Goal: Navigation & Orientation: Find specific page/section

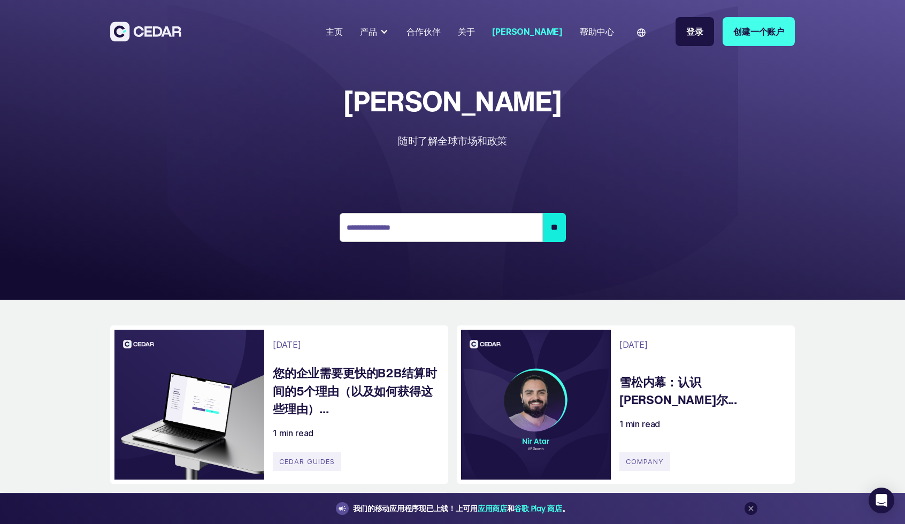
click at [554, 118] on section "主页 产品 发送 接收 卡片 合作伙伴 关于 [PERSON_NAME] 帮助中心 语言 English French Chinese 登录 创建一个账户 […" at bounding box center [452, 150] width 905 height 300
click at [637, 32] on img at bounding box center [641, 32] width 9 height 9
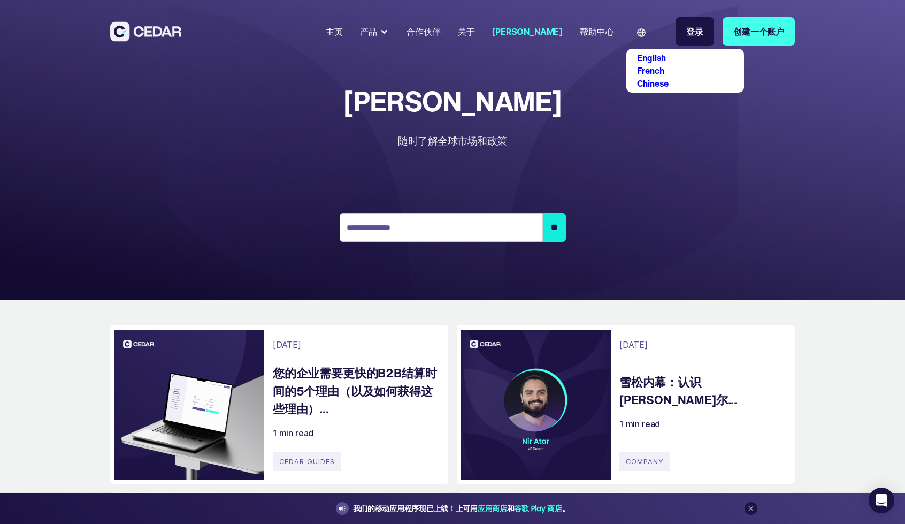
click at [648, 72] on link "French" at bounding box center [650, 70] width 27 height 13
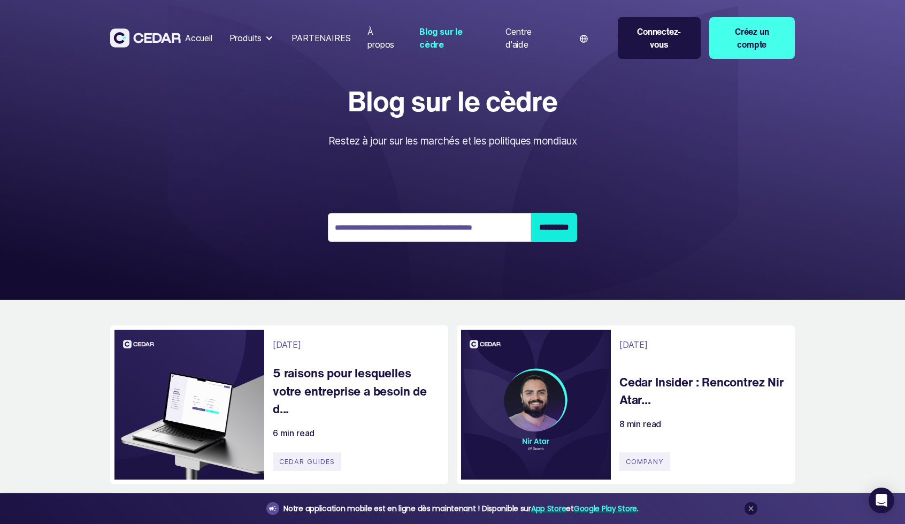
click at [642, 90] on section "Accueil Produits Envoyer Recevez Cartes PARTENAIRES À propos Blog sur le cèdre …" at bounding box center [452, 150] width 905 height 300
click at [586, 37] on div "Langue" at bounding box center [589, 38] width 40 height 34
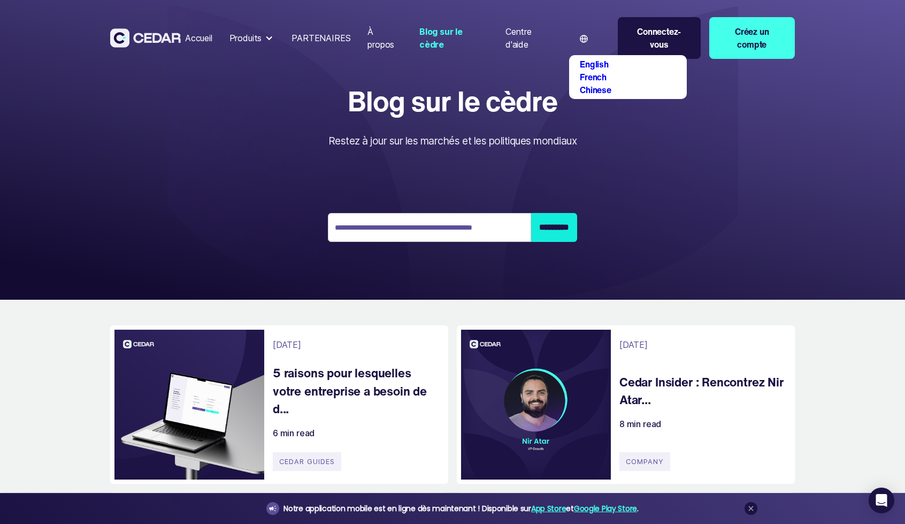
click at [599, 62] on link "English" at bounding box center [594, 64] width 29 height 13
